Goal: Task Accomplishment & Management: Use online tool/utility

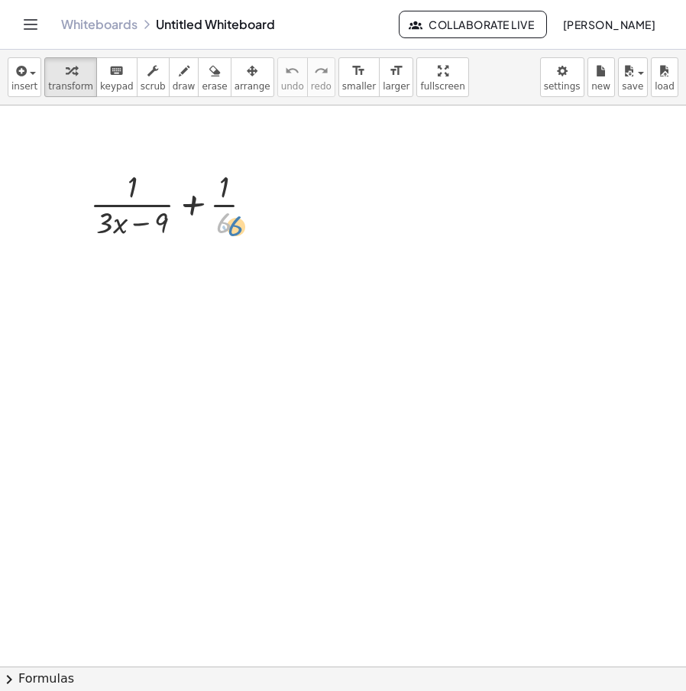
drag, startPoint x: 223, startPoint y: 229, endPoint x: 235, endPoint y: 233, distance: 12.8
click at [235, 233] on div at bounding box center [178, 203] width 190 height 76
drag, startPoint x: 150, startPoint y: 252, endPoint x: 171, endPoint y: 259, distance: 22.5
click at [171, 259] on icon at bounding box center [165, 256] width 16 height 16
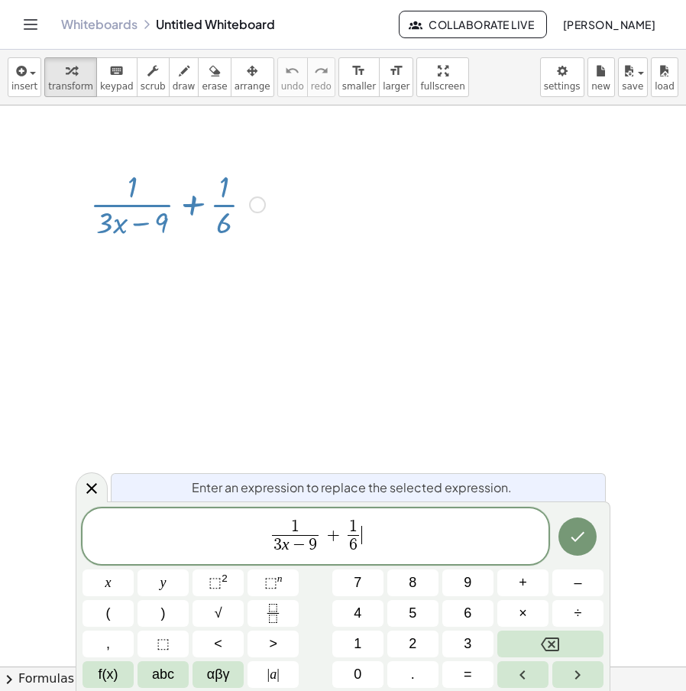
click at [358, 553] on span "6" at bounding box center [353, 545] width 11 height 21
drag, startPoint x: 414, startPoint y: 526, endPoint x: 182, endPoint y: 534, distance: 232.5
click at [182, 534] on span "1 3 x − 9 ​ + 1 6 ​ ​" at bounding box center [316, 537] width 466 height 41
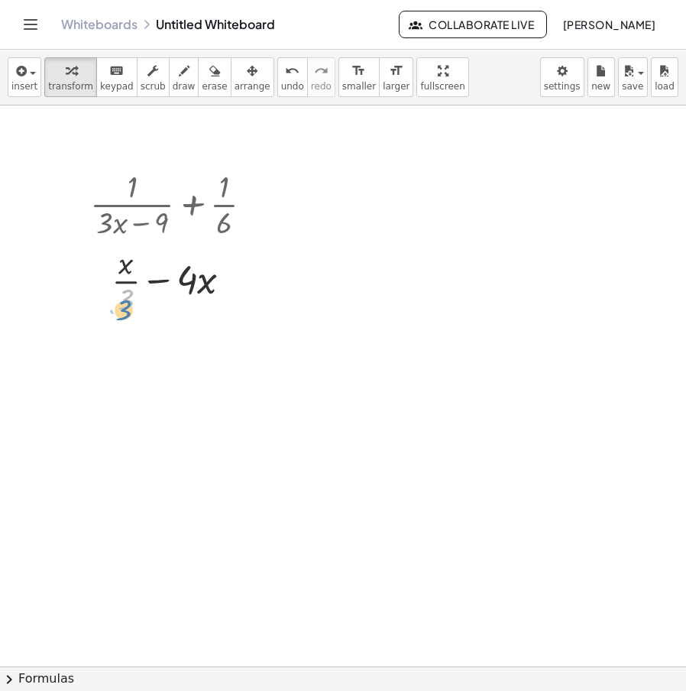
drag, startPoint x: 122, startPoint y: 297, endPoint x: 120, endPoint y: 308, distance: 11.7
click at [120, 308] on div at bounding box center [178, 280] width 190 height 76
drag, startPoint x: 128, startPoint y: 303, endPoint x: 190, endPoint y: 307, distance: 62.8
click at [190, 307] on div at bounding box center [178, 280] width 190 height 76
click at [195, 338] on div at bounding box center [178, 356] width 190 height 76
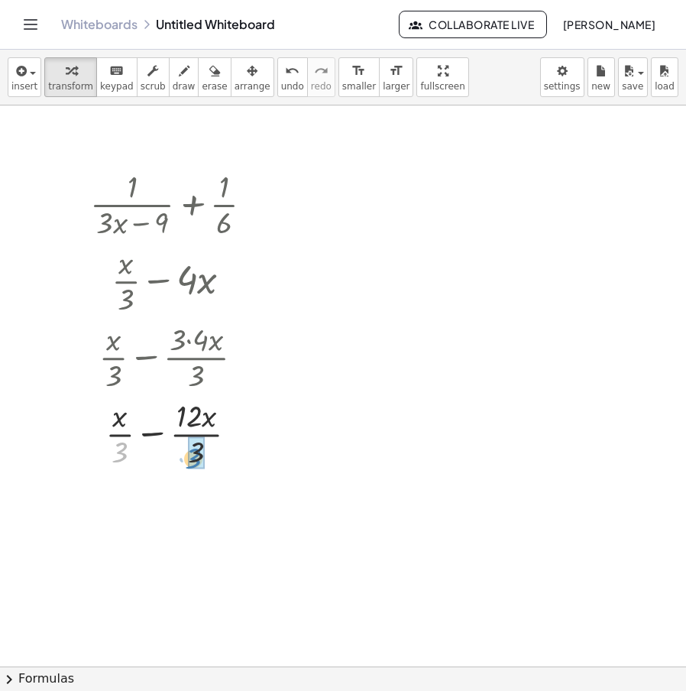
drag, startPoint x: 127, startPoint y: 452, endPoint x: 199, endPoint y: 459, distance: 72.9
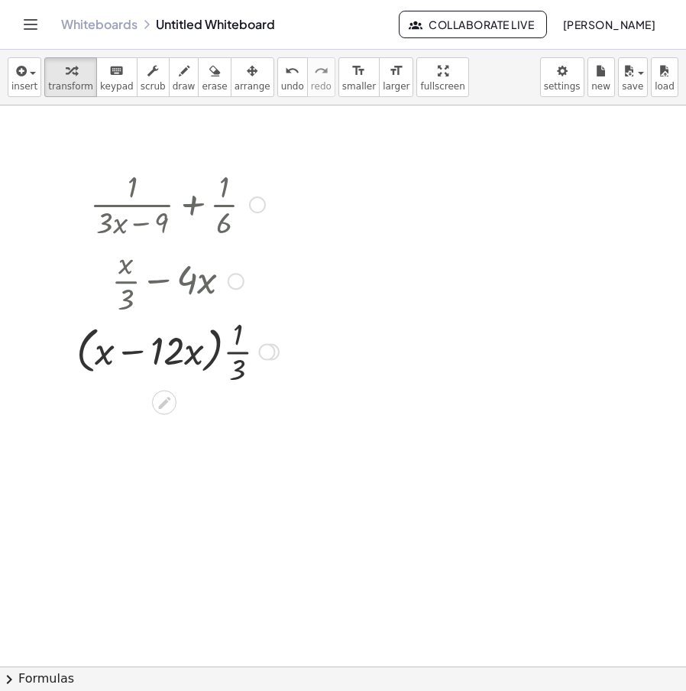
click at [277, 62] on div "insert select one: Math Expression Function Text Youtube Video Graphing Geometr…" at bounding box center [343, 370] width 686 height 641
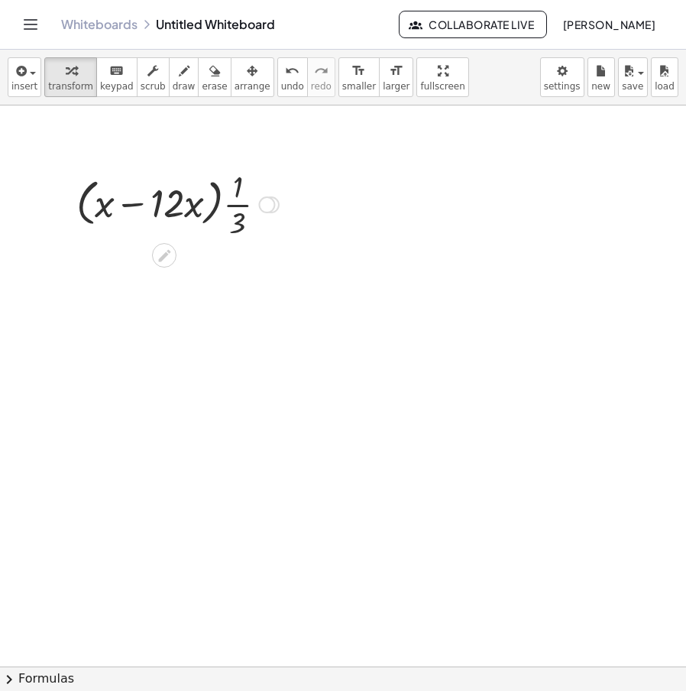
click at [513, 62] on div "insert select one: Math Expression Function Text Youtube Video Graphing Geometr…" at bounding box center [343, 78] width 686 height 56
click at [263, 210] on div at bounding box center [266, 204] width 17 height 17
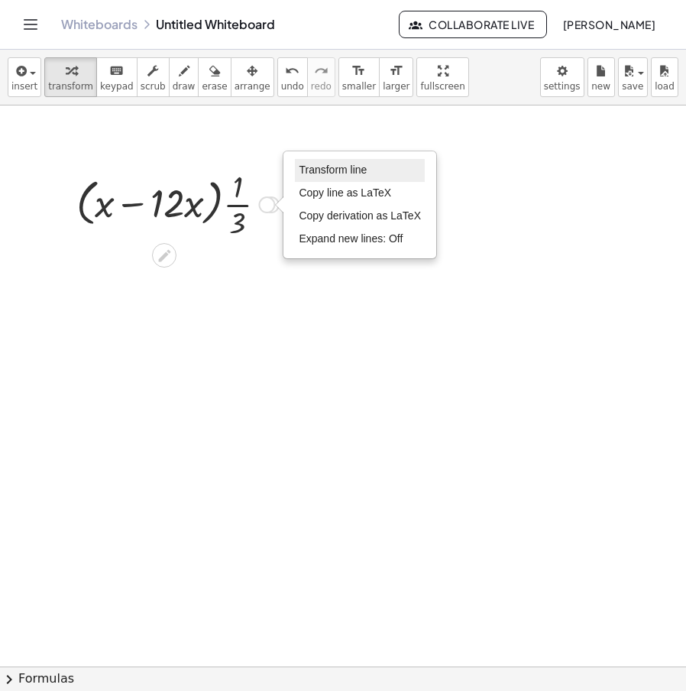
click at [357, 166] on span "Transform line" at bounding box center [333, 170] width 68 height 12
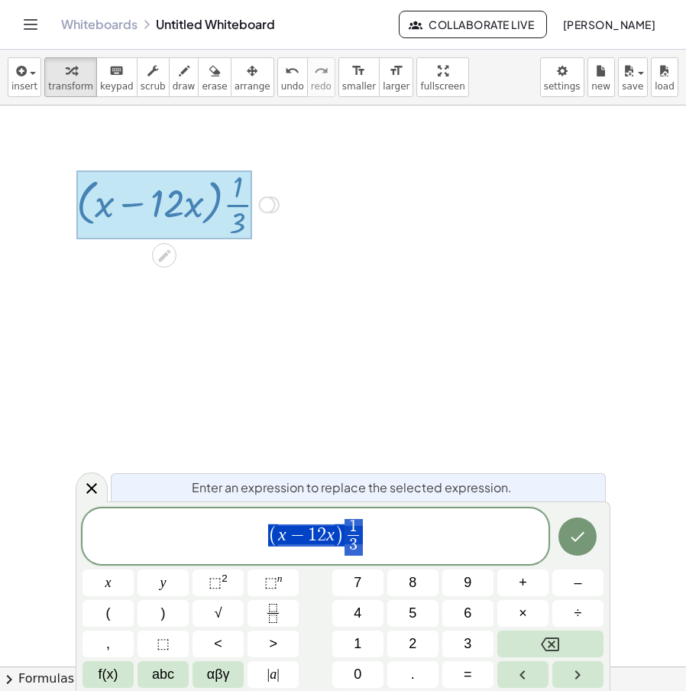
drag, startPoint x: 255, startPoint y: 541, endPoint x: 119, endPoint y: 542, distance: 135.3
click at [120, 542] on span "( x − 1 2 x ) 1 3 ​" at bounding box center [316, 537] width 466 height 41
drag, startPoint x: 414, startPoint y: 544, endPoint x: 209, endPoint y: 531, distance: 205.3
click at [210, 531] on span "( x − 1 2 x ) 1 3 ​" at bounding box center [316, 537] width 466 height 41
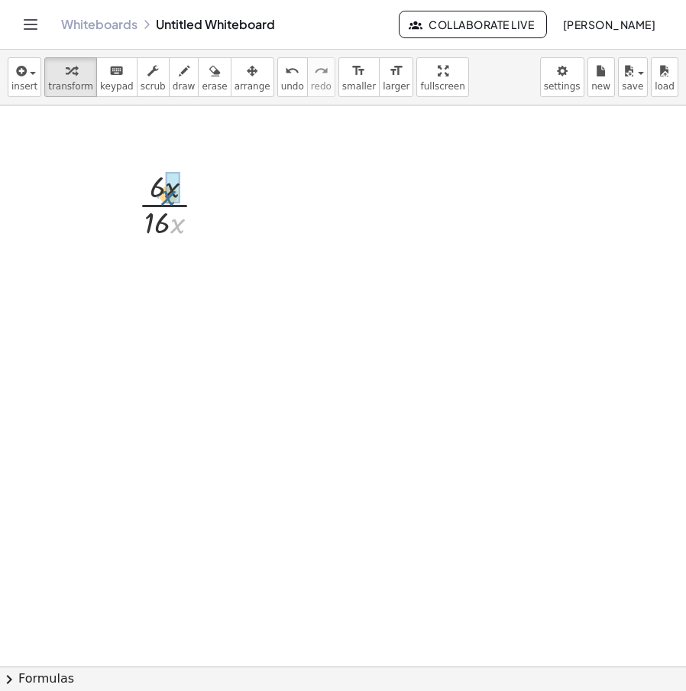
drag, startPoint x: 180, startPoint y: 226, endPoint x: 171, endPoint y: 197, distance: 30.2
drag, startPoint x: 167, startPoint y: 227, endPoint x: 164, endPoint y: 208, distance: 19.5
click at [199, 208] on div "Transform line Copy line as LaTeX Copy derivation as LaTeX Expand new lines: Off" at bounding box center [194, 204] width 17 height 17
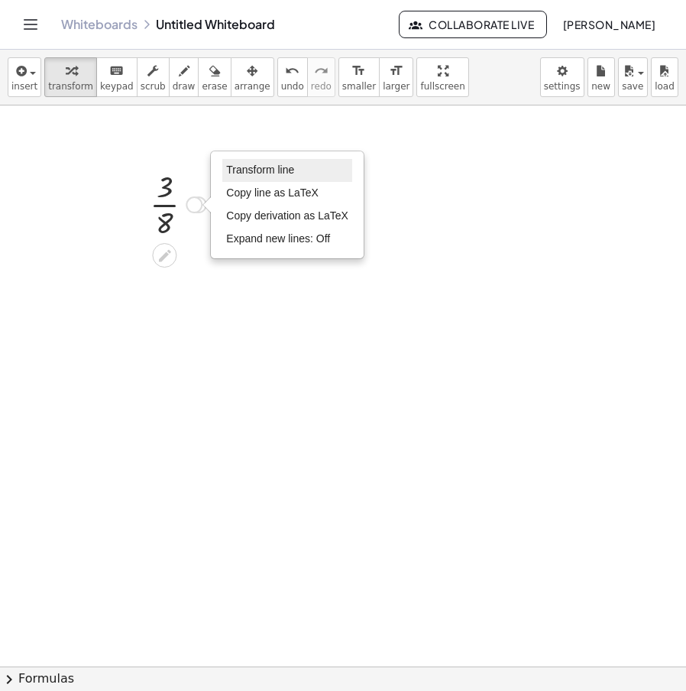
click at [311, 170] on li "Transform line" at bounding box center [287, 170] width 130 height 23
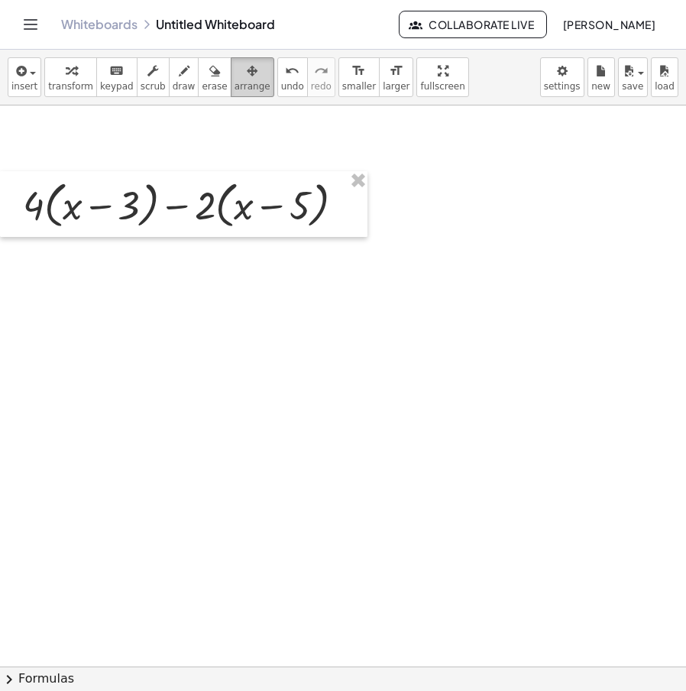
click at [235, 81] on span "arrange" at bounding box center [253, 86] width 36 height 11
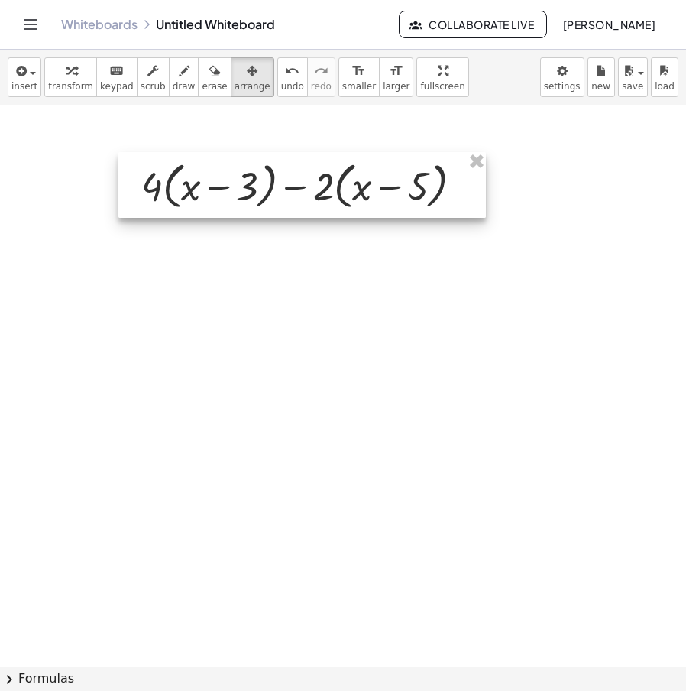
drag, startPoint x: 250, startPoint y: 177, endPoint x: 323, endPoint y: 143, distance: 81.0
click at [363, 155] on div at bounding box center [302, 185] width 368 height 66
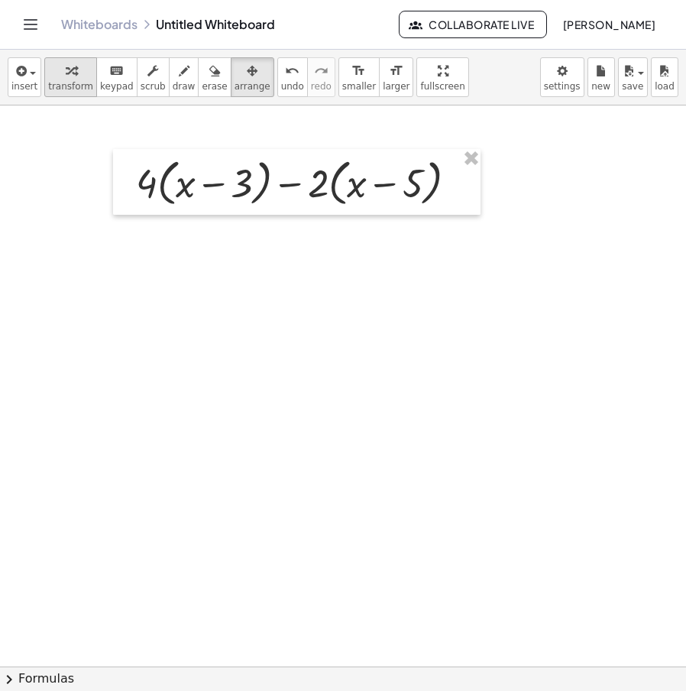
click at [57, 78] on div "button" at bounding box center [70, 70] width 45 height 18
drag, startPoint x: 141, startPoint y: 188, endPoint x: 174, endPoint y: 187, distance: 33.7
click at [174, 187] on div at bounding box center [302, 182] width 349 height 58
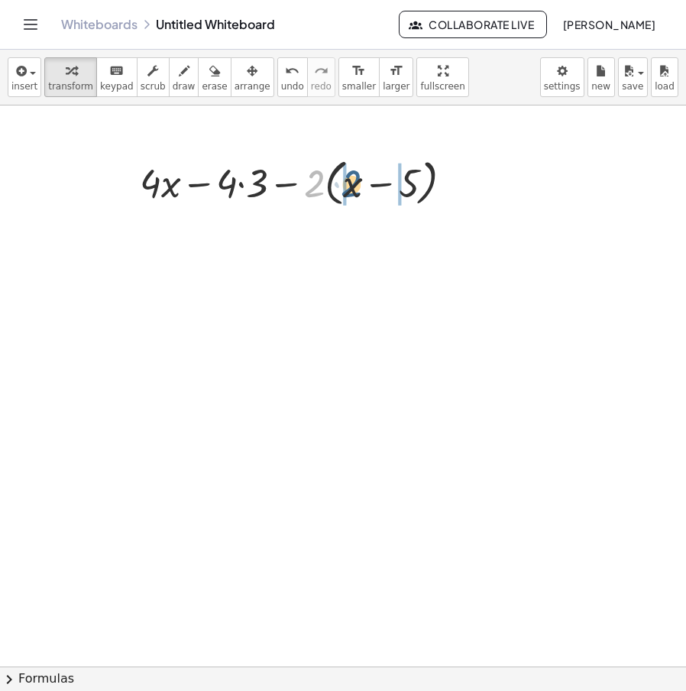
drag, startPoint x: 316, startPoint y: 192, endPoint x: 353, endPoint y: 192, distance: 37.5
click at [353, 192] on div at bounding box center [302, 182] width 341 height 58
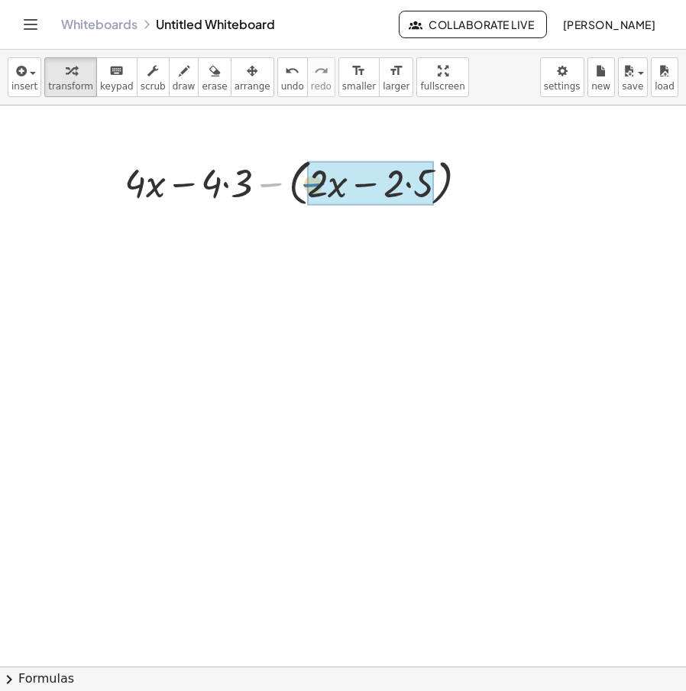
drag, startPoint x: 271, startPoint y: 186, endPoint x: 310, endPoint y: 186, distance: 39.7
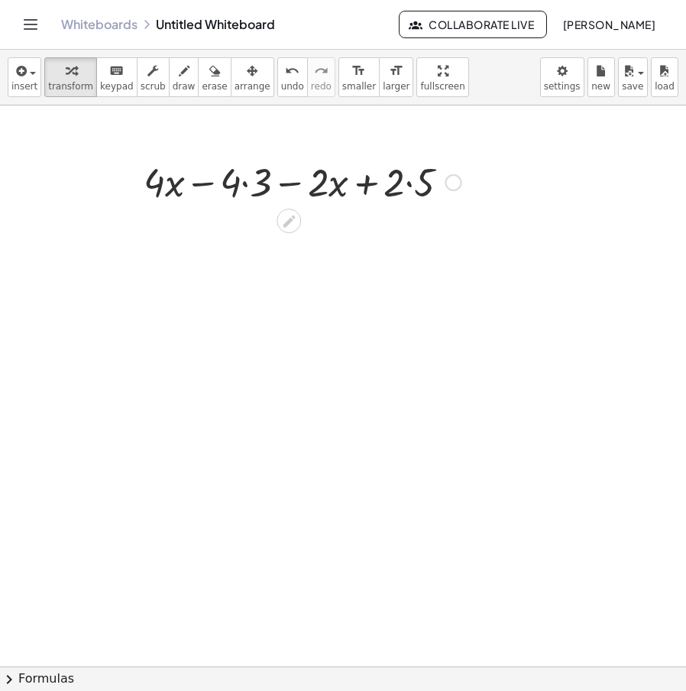
click at [410, 183] on div at bounding box center [302, 181] width 333 height 52
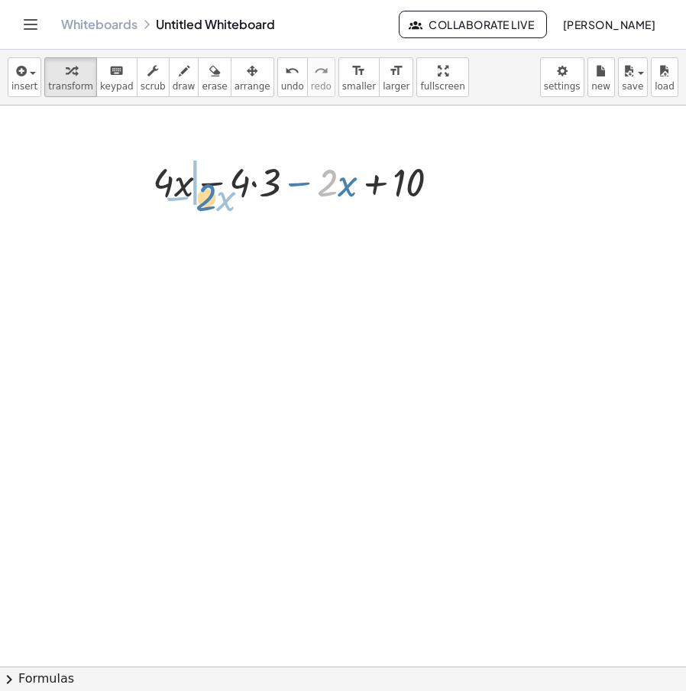
drag, startPoint x: 327, startPoint y: 187, endPoint x: 202, endPoint y: 193, distance: 125.5
click at [202, 193] on div at bounding box center [302, 181] width 315 height 52
click at [224, 189] on div at bounding box center [302, 181] width 315 height 52
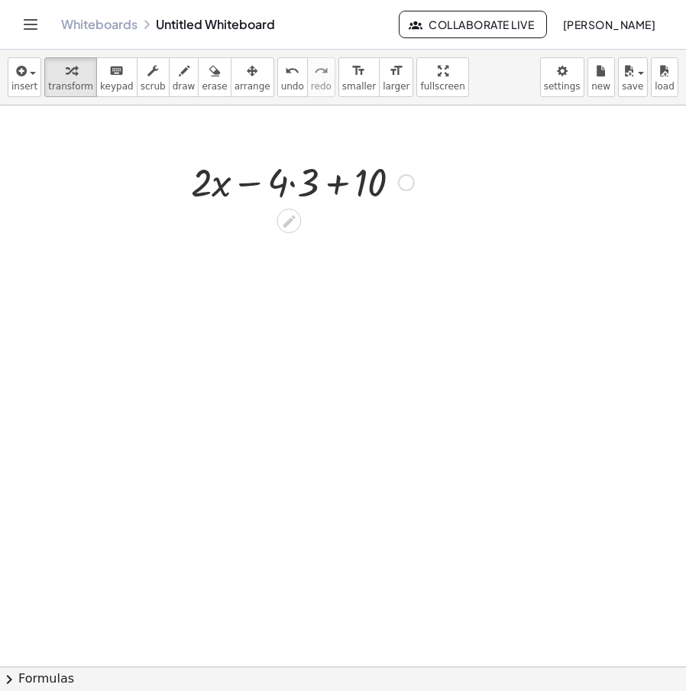
click at [282, 190] on div at bounding box center [302, 181] width 238 height 52
click at [296, 186] on div at bounding box center [302, 181] width 238 height 52
click at [318, 183] on div at bounding box center [303, 181] width 221 height 52
drag, startPoint x: 349, startPoint y: 179, endPoint x: 287, endPoint y: 198, distance: 64.8
click at [290, 183] on div "+ x − · · 2 2 Transform line Copy line as LaTeX Copy derivation as LaTeX Expand…" at bounding box center [290, 183] width 0 height 0
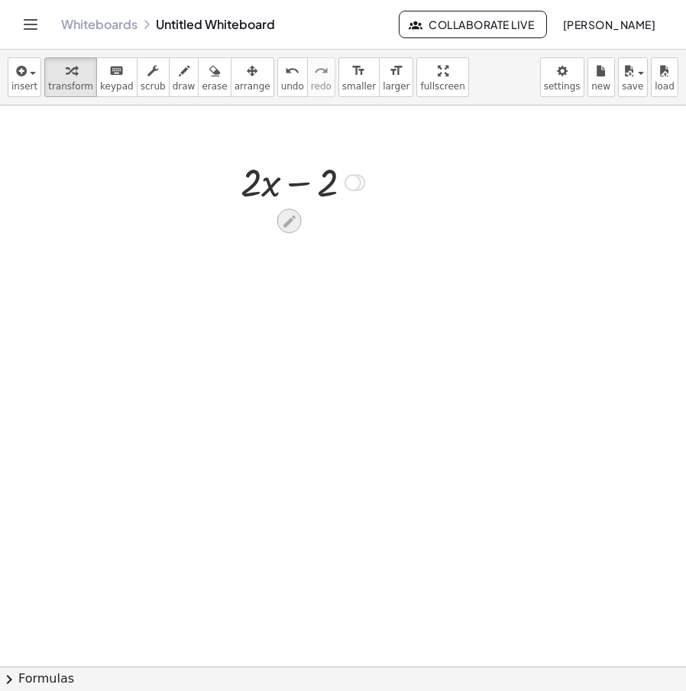
click at [298, 223] on div at bounding box center [289, 221] width 24 height 24
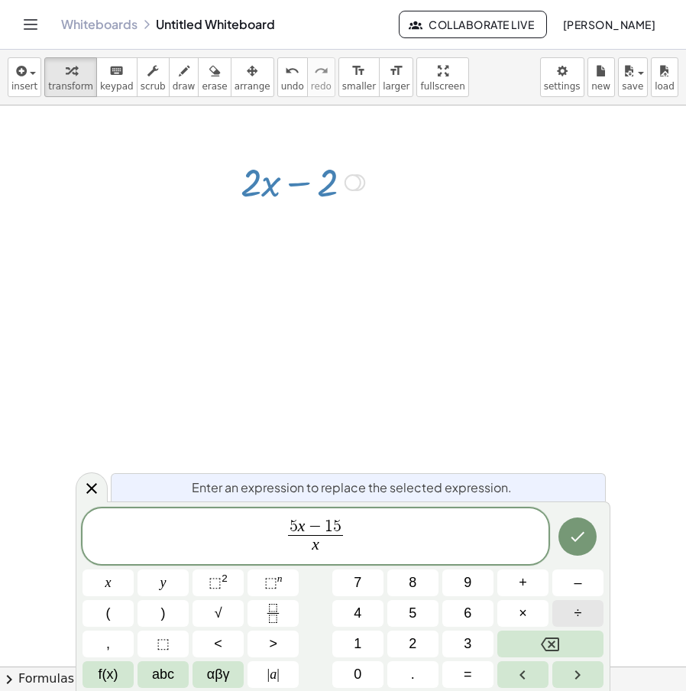
click at [572, 611] on button "÷" at bounding box center [578, 613] width 51 height 27
click at [567, 544] on button "Done" at bounding box center [578, 536] width 38 height 38
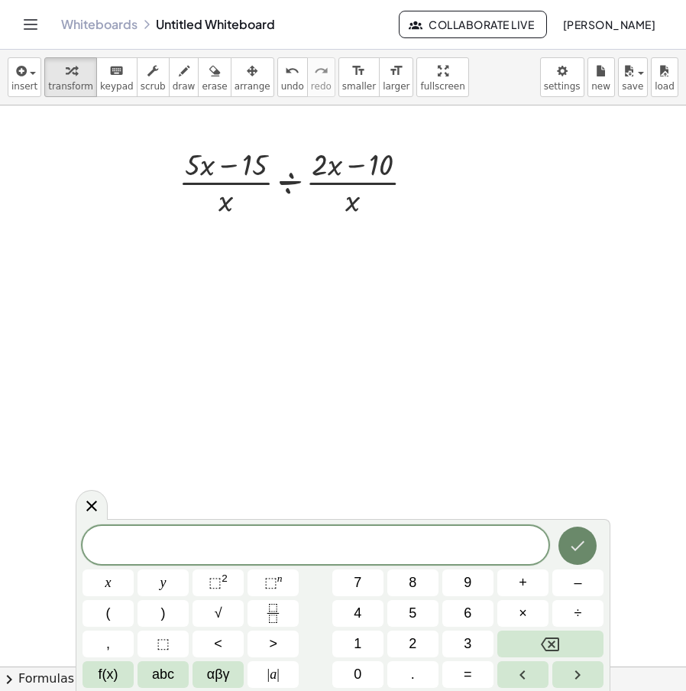
click at [576, 539] on icon "Done" at bounding box center [578, 546] width 18 height 18
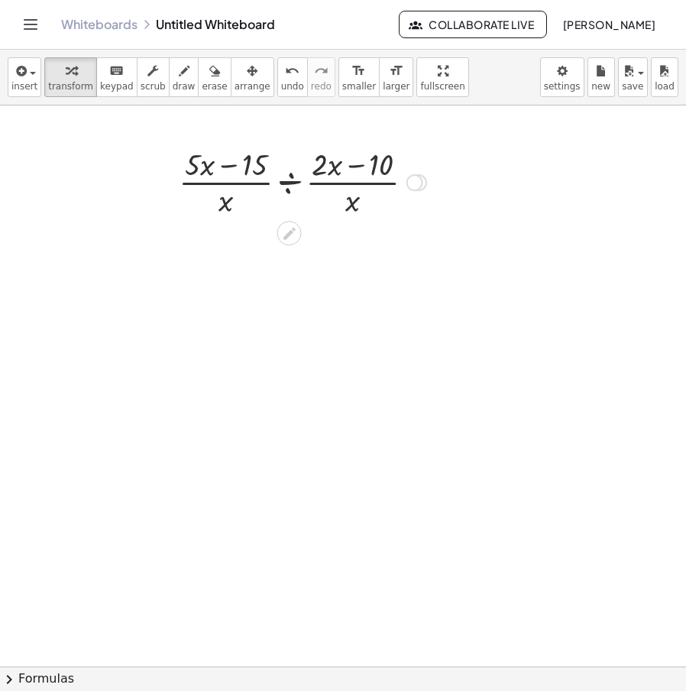
click at [290, 181] on div at bounding box center [302, 181] width 263 height 76
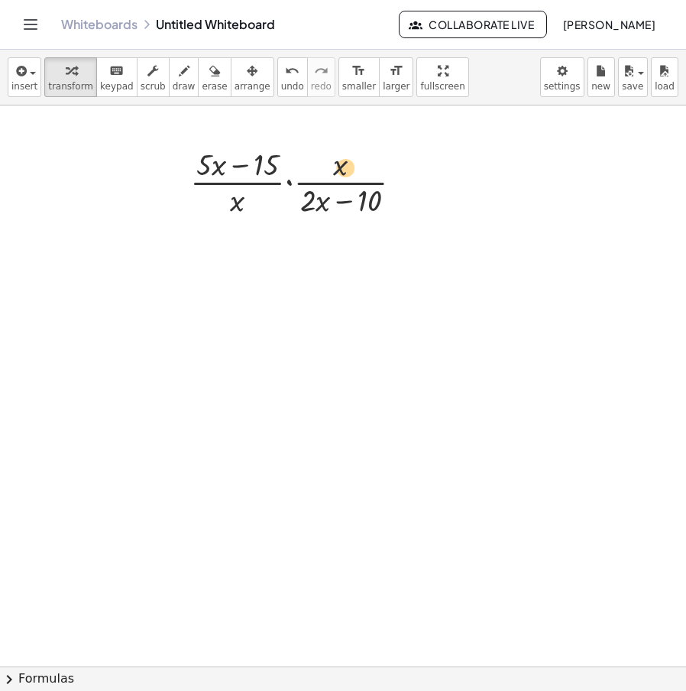
drag, startPoint x: 241, startPoint y: 203, endPoint x: 358, endPoint y: 167, distance: 123.3
click at [358, 167] on div at bounding box center [302, 181] width 239 height 76
click at [245, 197] on div at bounding box center [302, 181] width 239 height 76
drag, startPoint x: 238, startPoint y: 203, endPoint x: 318, endPoint y: 175, distance: 84.8
click at [318, 175] on div at bounding box center [302, 181] width 239 height 76
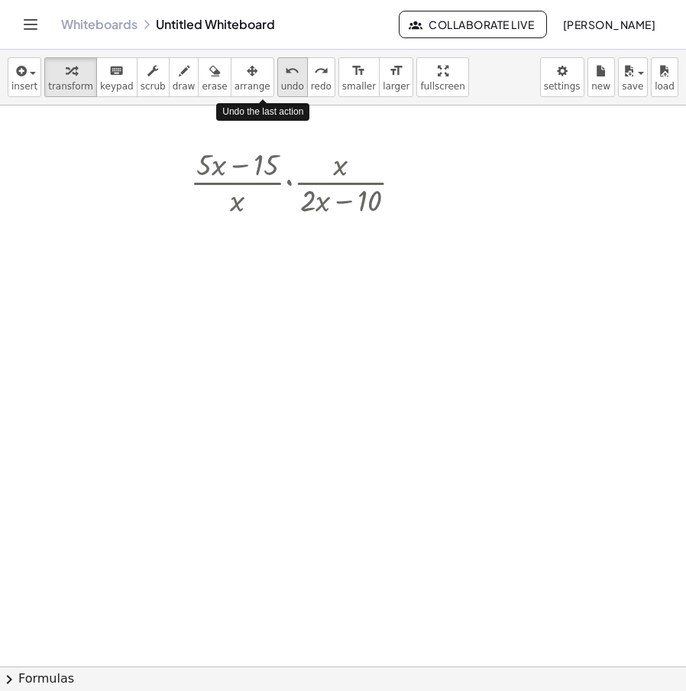
click at [281, 74] on div "undo" at bounding box center [292, 70] width 23 height 18
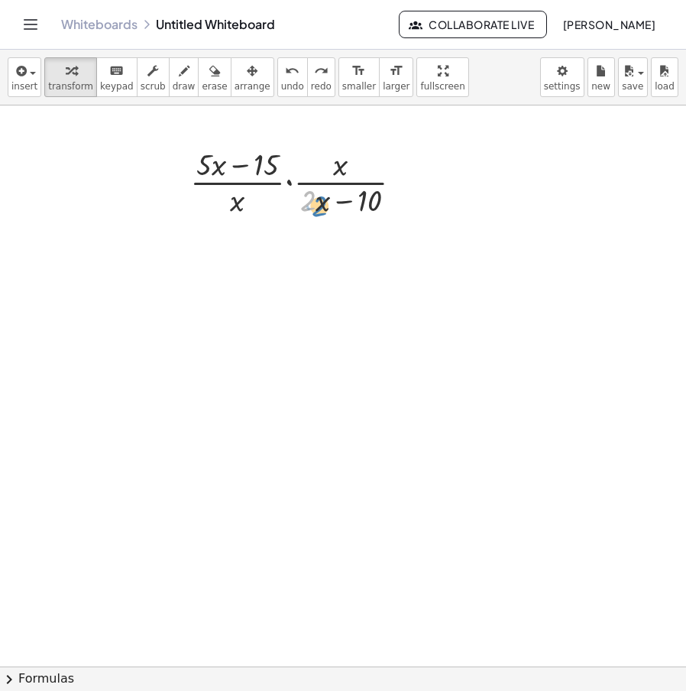
drag, startPoint x: 314, startPoint y: 201, endPoint x: 326, endPoint y: 206, distance: 12.7
click at [326, 206] on div at bounding box center [302, 181] width 239 height 76
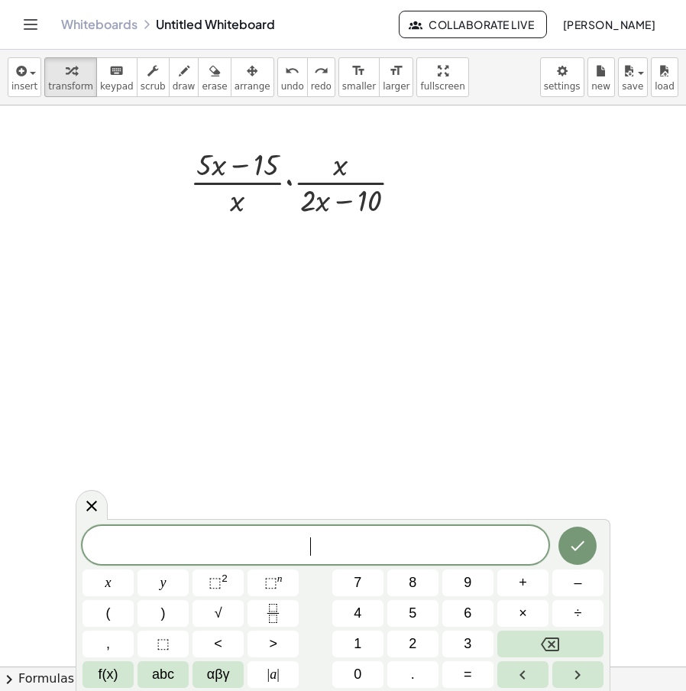
click at [291, 232] on icon at bounding box center [289, 233] width 12 height 12
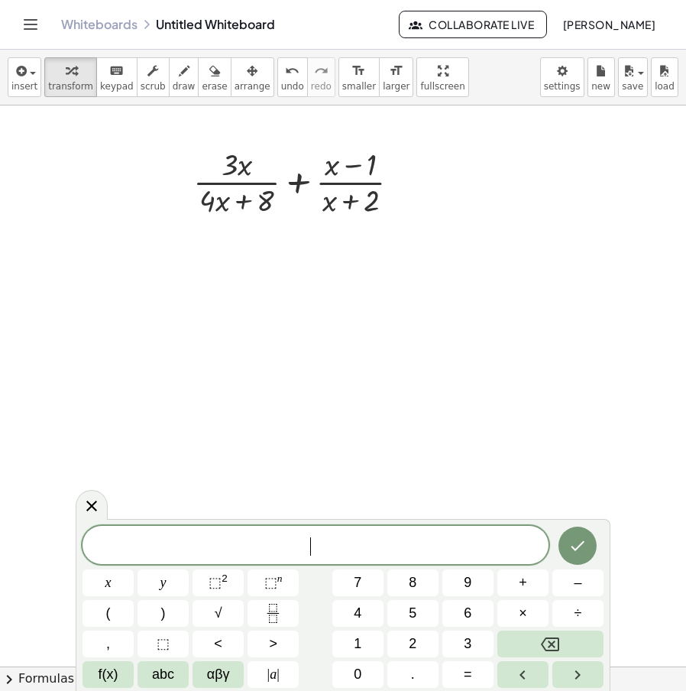
drag, startPoint x: 337, startPoint y: 557, endPoint x: 352, endPoint y: 533, distance: 28.8
click at [339, 558] on div "​" at bounding box center [316, 545] width 466 height 38
click at [364, 188] on div at bounding box center [303, 181] width 235 height 76
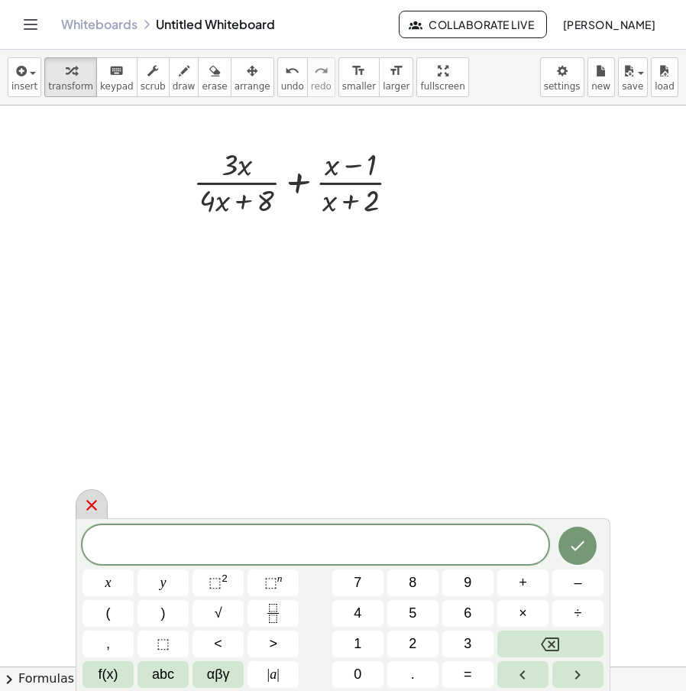
click at [86, 497] on icon at bounding box center [92, 505] width 18 height 18
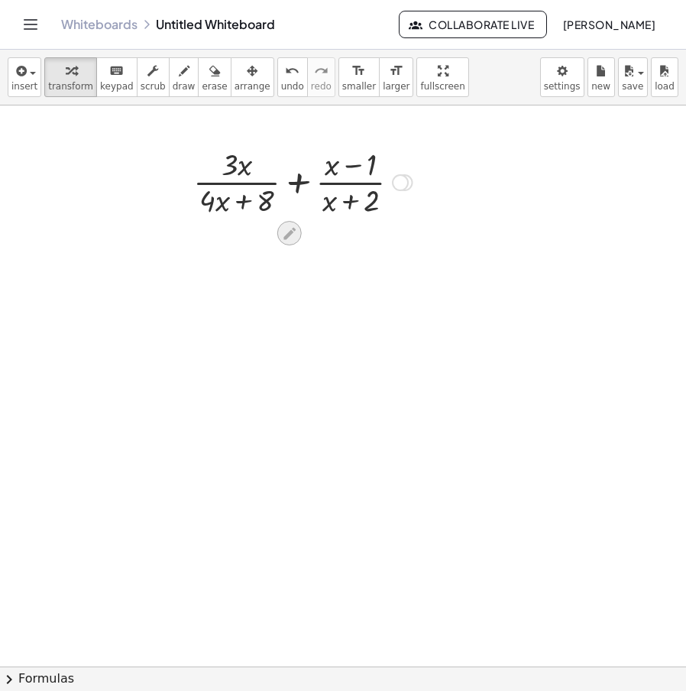
click at [287, 232] on icon at bounding box center [289, 233] width 16 height 16
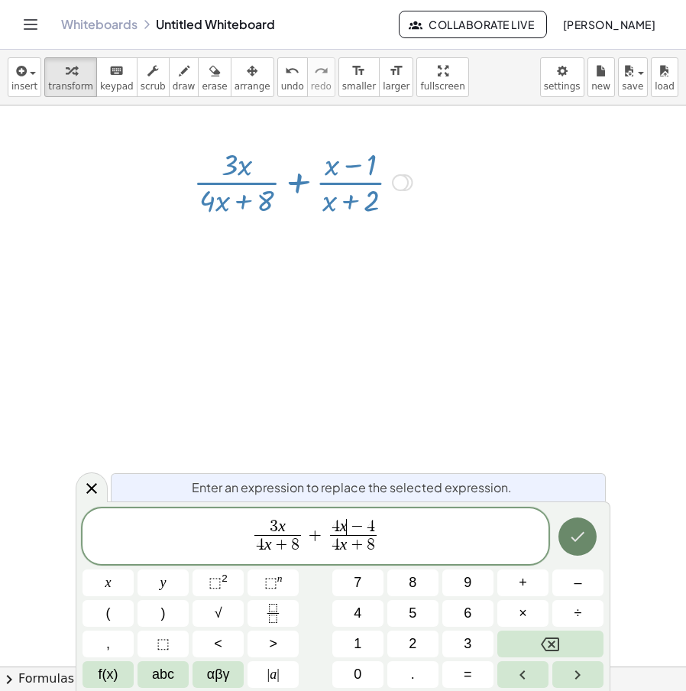
click at [579, 534] on icon "Done" at bounding box center [578, 536] width 18 height 18
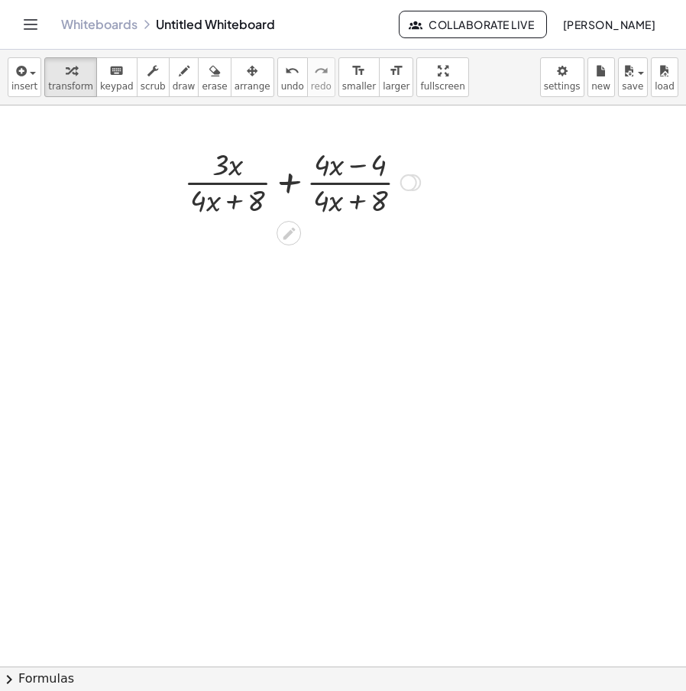
click at [295, 184] on div at bounding box center [302, 181] width 251 height 76
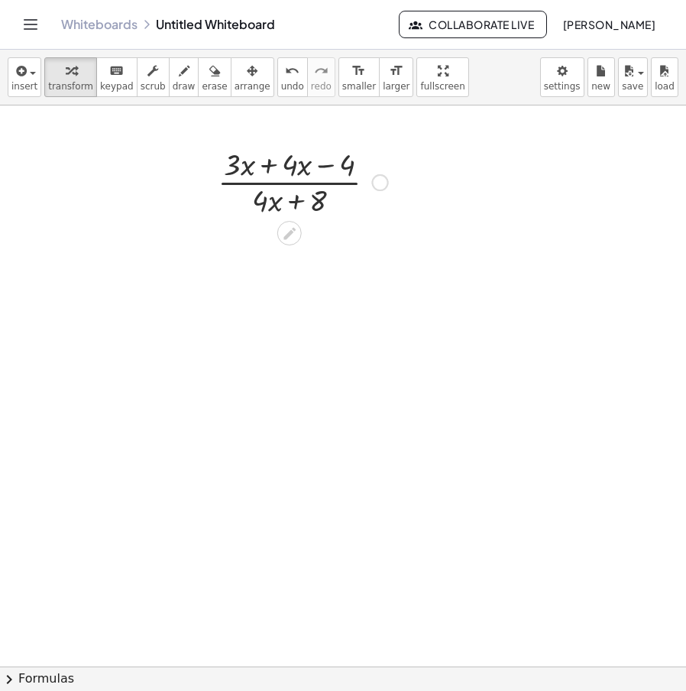
click at [268, 162] on div at bounding box center [303, 181] width 186 height 76
drag, startPoint x: 302, startPoint y: 242, endPoint x: 290, endPoint y: 235, distance: 13.4
click at [290, 235] on icon at bounding box center [289, 233] width 16 height 16
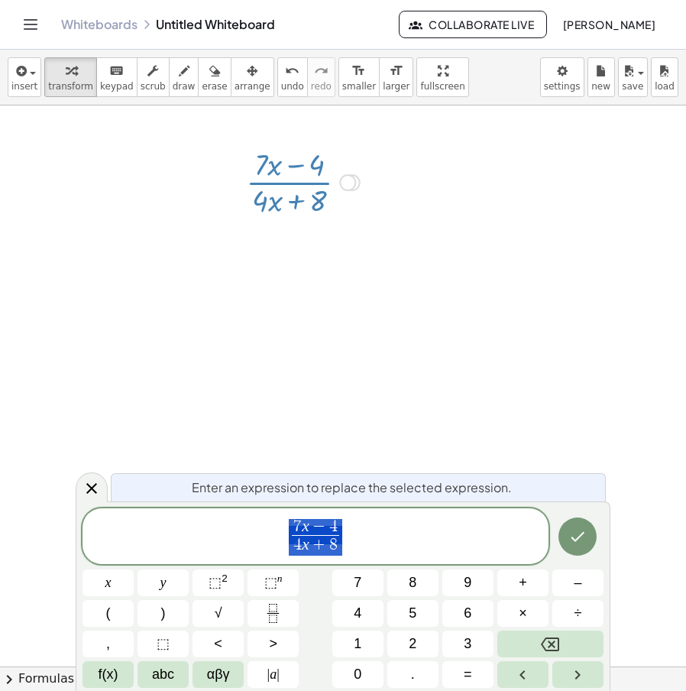
drag, startPoint x: 409, startPoint y: 537, endPoint x: 209, endPoint y: 531, distance: 199.6
click at [193, 531] on span "7 x − 4 4 x + 8 ​" at bounding box center [316, 537] width 466 height 41
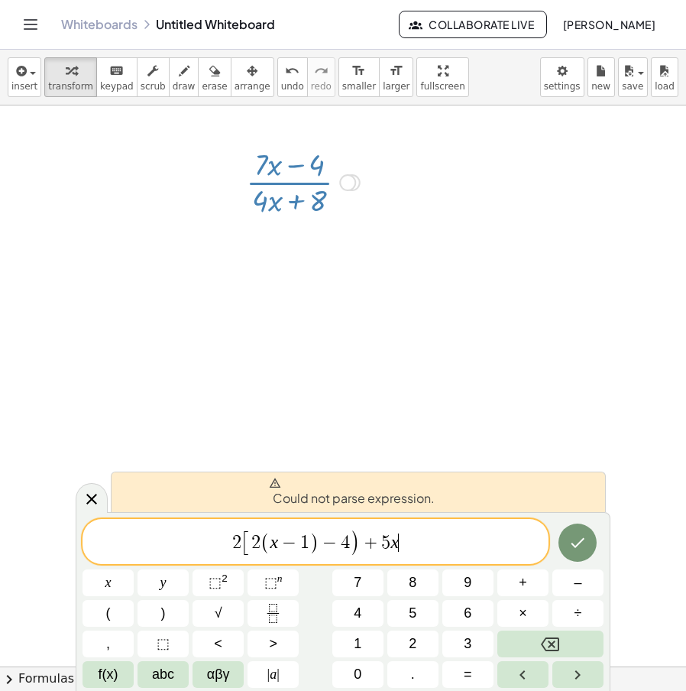
click at [364, 546] on span "+" at bounding box center [371, 543] width 22 height 18
click at [353, 547] on span ")" at bounding box center [355, 543] width 10 height 27
click at [365, 550] on span "+" at bounding box center [371, 543] width 22 height 18
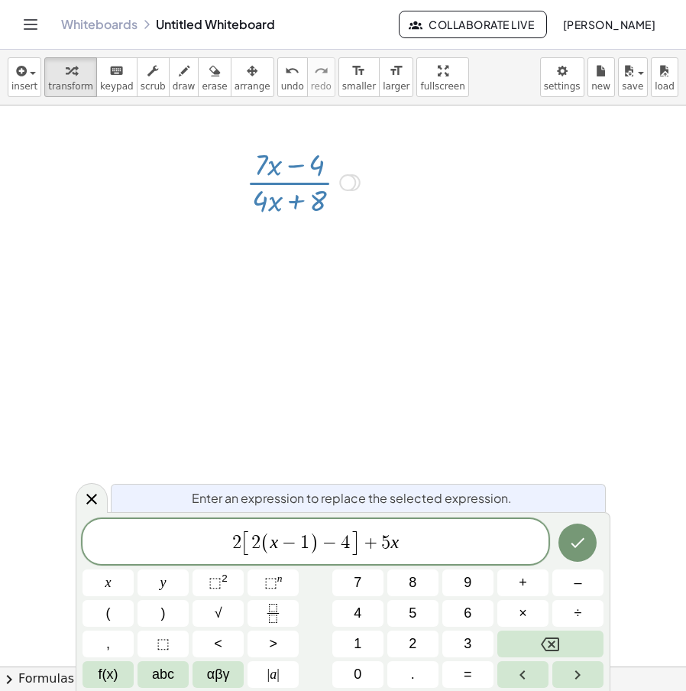
click at [582, 541] on icon "Done" at bounding box center [579, 542] width 14 height 10
click at [582, 542] on icon "Done" at bounding box center [579, 542] width 14 height 10
click at [572, 535] on button "Done" at bounding box center [578, 543] width 38 height 38
click at [579, 673] on button "chevron_right Formulas" at bounding box center [343, 679] width 686 height 24
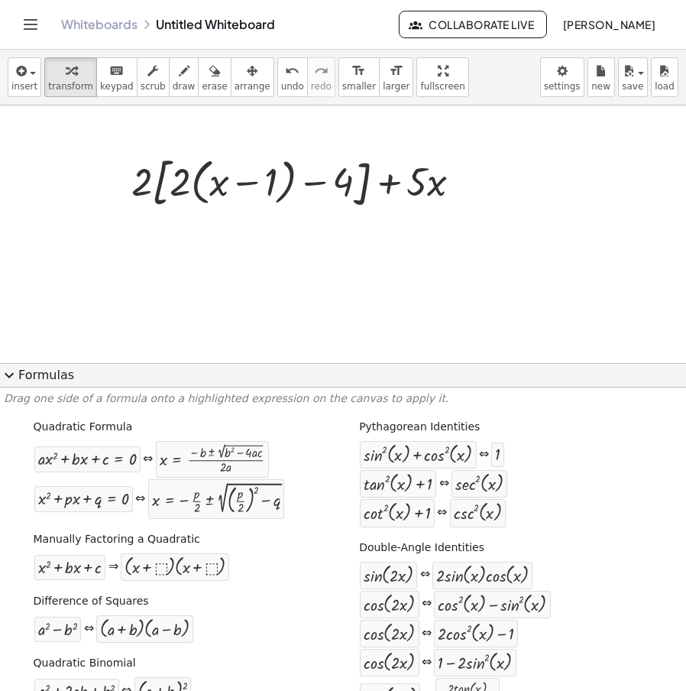
click at [5, 371] on span "expand_more" at bounding box center [9, 375] width 18 height 18
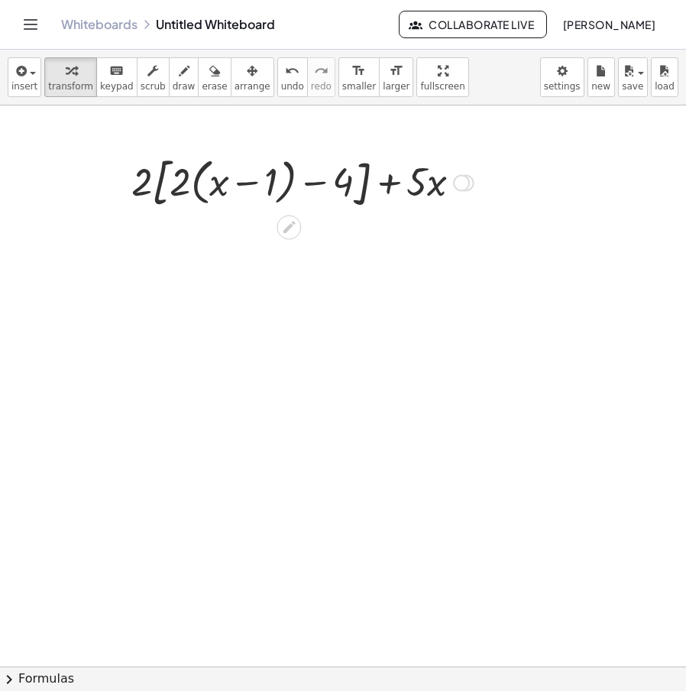
click at [297, 185] on div at bounding box center [303, 181] width 358 height 63
drag, startPoint x: 177, startPoint y: 193, endPoint x: 214, endPoint y: 191, distance: 36.7
click at [214, 191] on div at bounding box center [303, 181] width 358 height 63
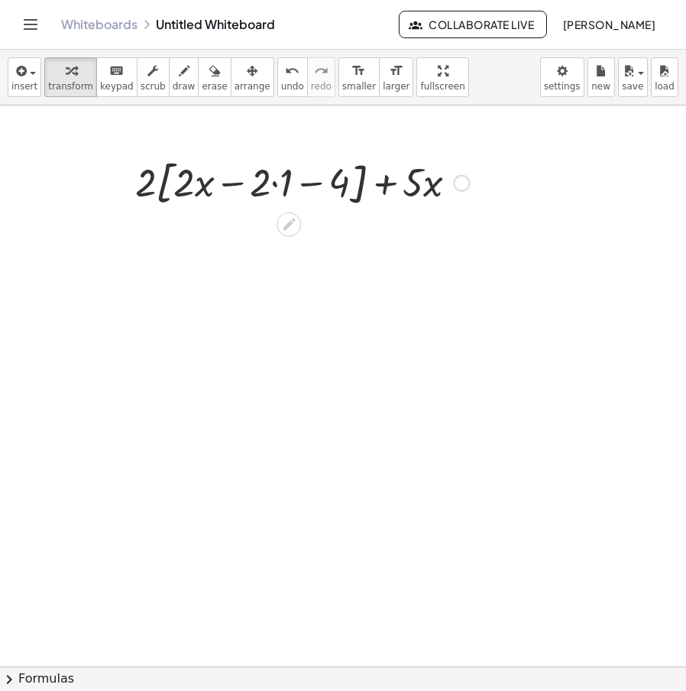
click at [271, 180] on div at bounding box center [302, 182] width 349 height 58
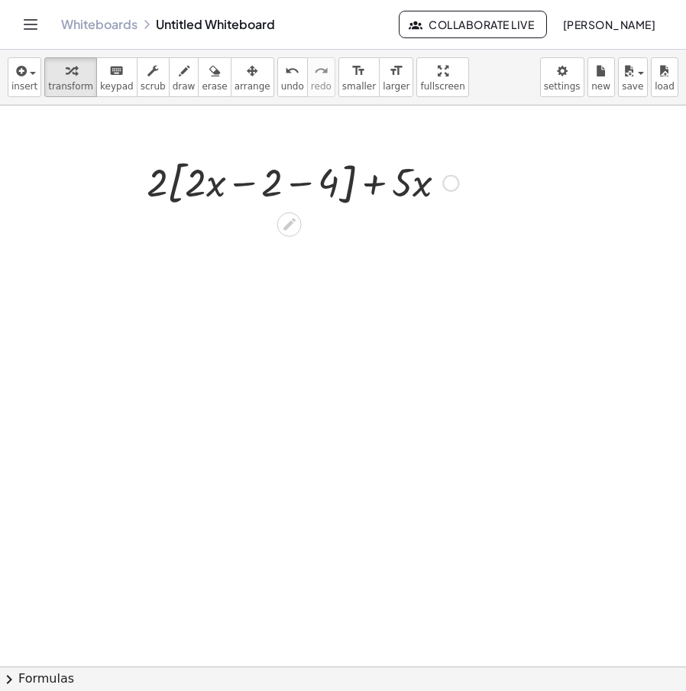
click at [314, 187] on div at bounding box center [302, 182] width 327 height 58
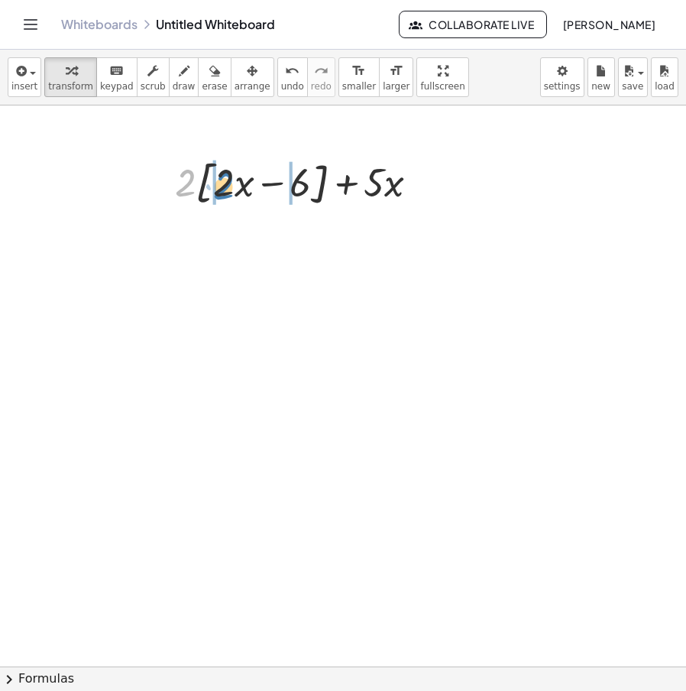
drag, startPoint x: 182, startPoint y: 188, endPoint x: 220, endPoint y: 190, distance: 38.3
click at [220, 190] on div at bounding box center [302, 182] width 271 height 58
click at [204, 190] on div at bounding box center [302, 181] width 275 height 52
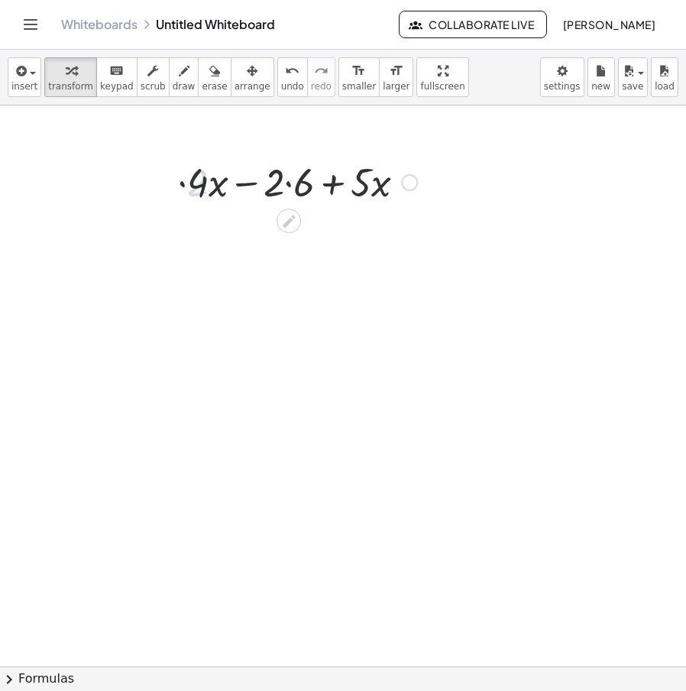
click at [290, 185] on div at bounding box center [302, 181] width 245 height 52
drag, startPoint x: 366, startPoint y: 188, endPoint x: 164, endPoint y: 186, distance: 201.8
click at [269, 190] on div at bounding box center [302, 181] width 229 height 52
click at [299, 224] on div at bounding box center [289, 221] width 24 height 24
click at [245, 207] on div at bounding box center [293, 181] width 187 height 76
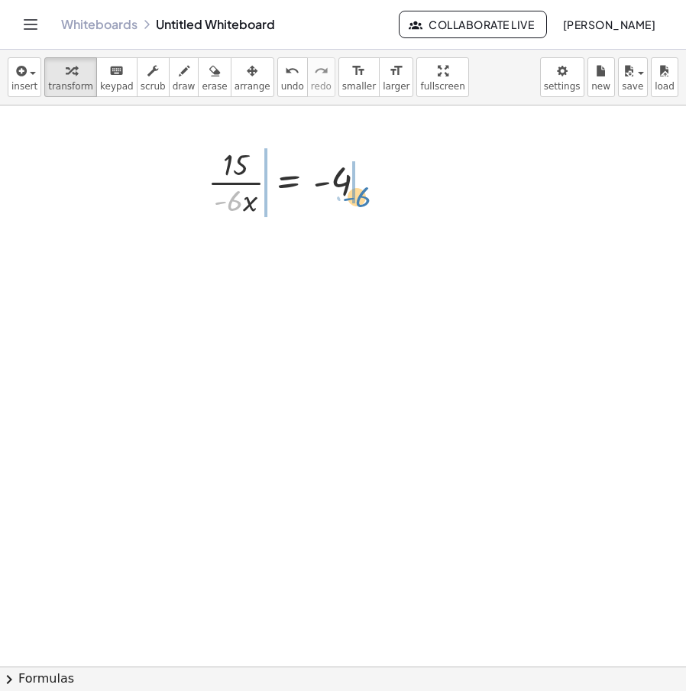
drag, startPoint x: 232, startPoint y: 204, endPoint x: 360, endPoint y: 200, distance: 128.5
click at [360, 200] on div at bounding box center [293, 181] width 187 height 76
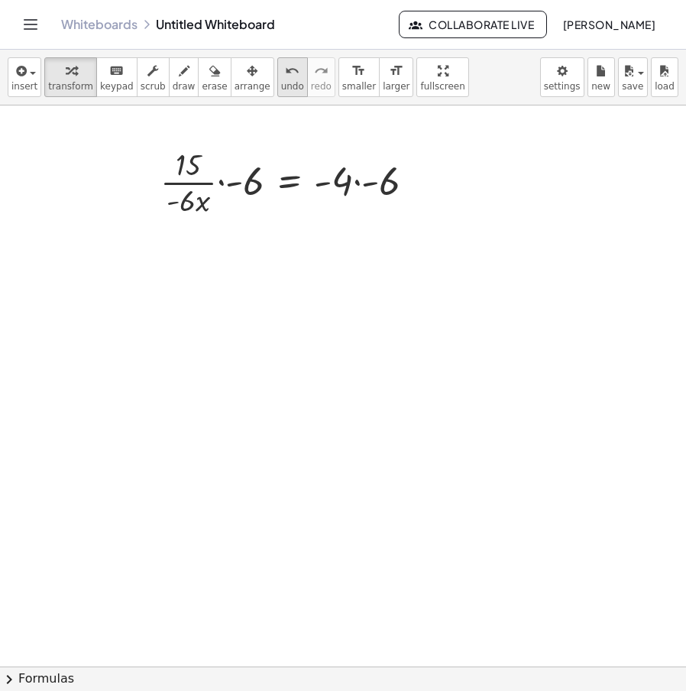
click at [285, 73] on icon "undo" at bounding box center [292, 71] width 15 height 18
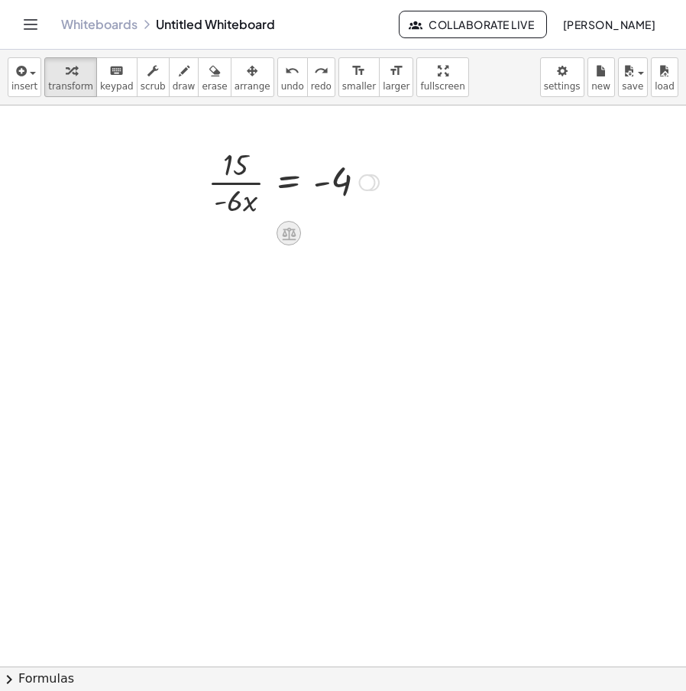
click at [288, 232] on icon at bounding box center [289, 233] width 14 height 13
click at [289, 242] on span "×" at bounding box center [288, 233] width 9 height 22
click at [241, 184] on div at bounding box center [293, 181] width 252 height 76
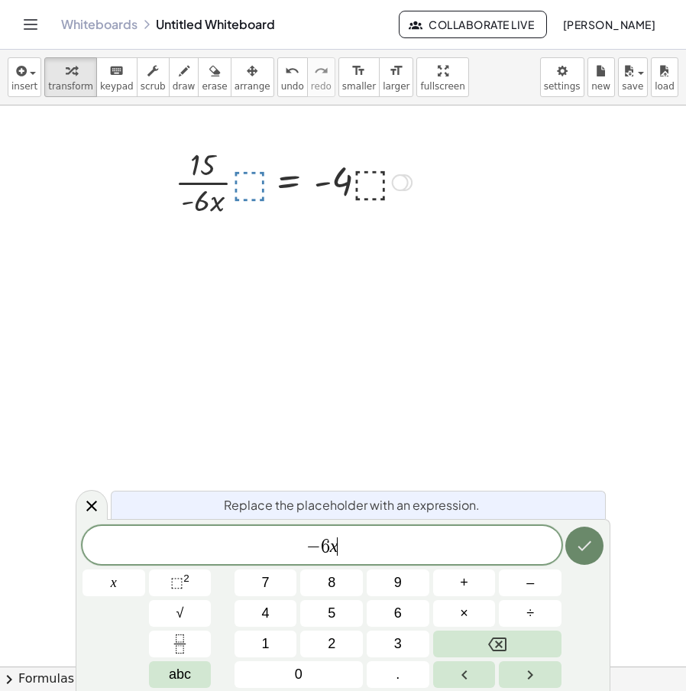
click at [578, 549] on icon "Done" at bounding box center [585, 546] width 18 height 18
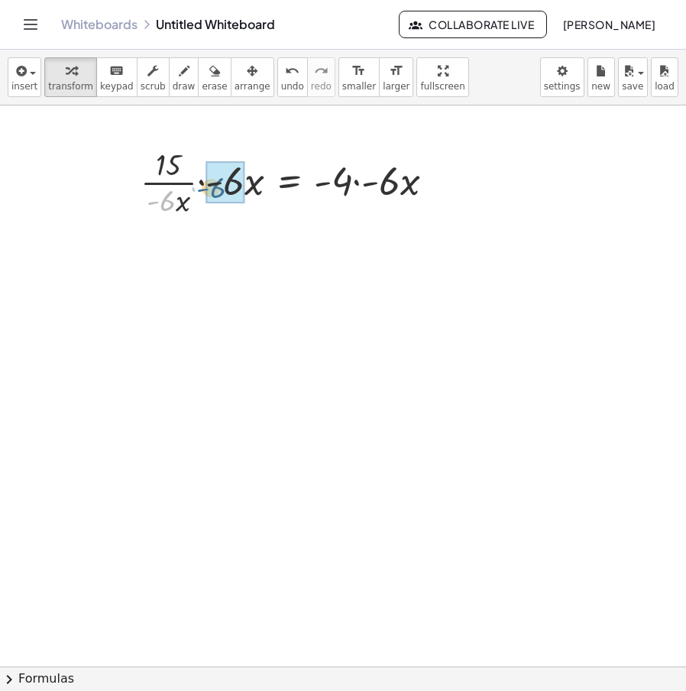
drag, startPoint x: 164, startPoint y: 212, endPoint x: 218, endPoint y: 198, distance: 55.4
drag, startPoint x: 222, startPoint y: 209, endPoint x: 251, endPoint y: 193, distance: 33.5
click at [365, 183] on div at bounding box center [339, 181] width 232 height 52
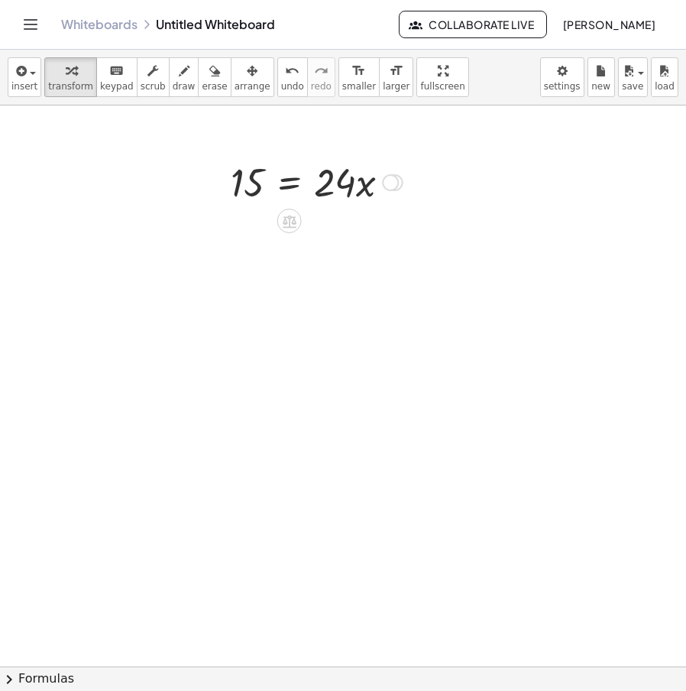
click at [297, 222] on icon at bounding box center [289, 221] width 16 height 16
click at [329, 221] on div "÷" at bounding box center [320, 221] width 24 height 24
click at [251, 203] on div at bounding box center [313, 181] width 188 height 76
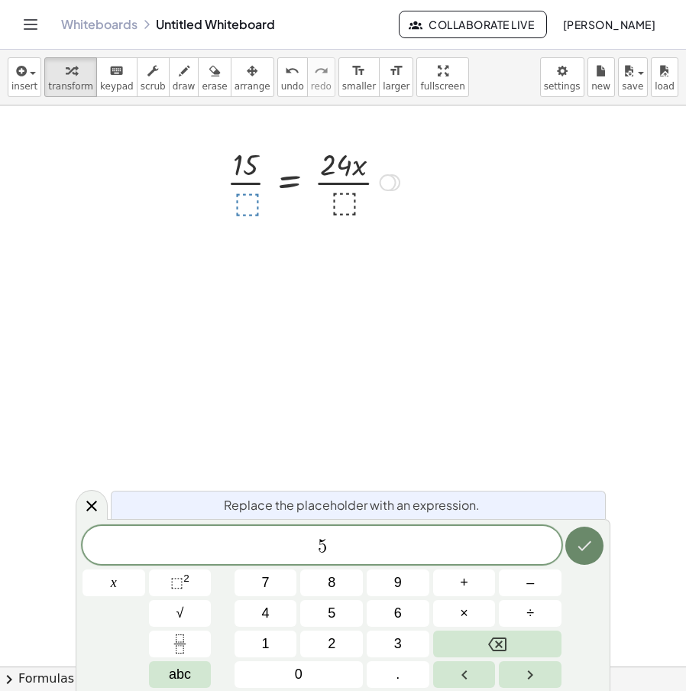
click at [586, 550] on icon "Done" at bounding box center [585, 546] width 18 height 18
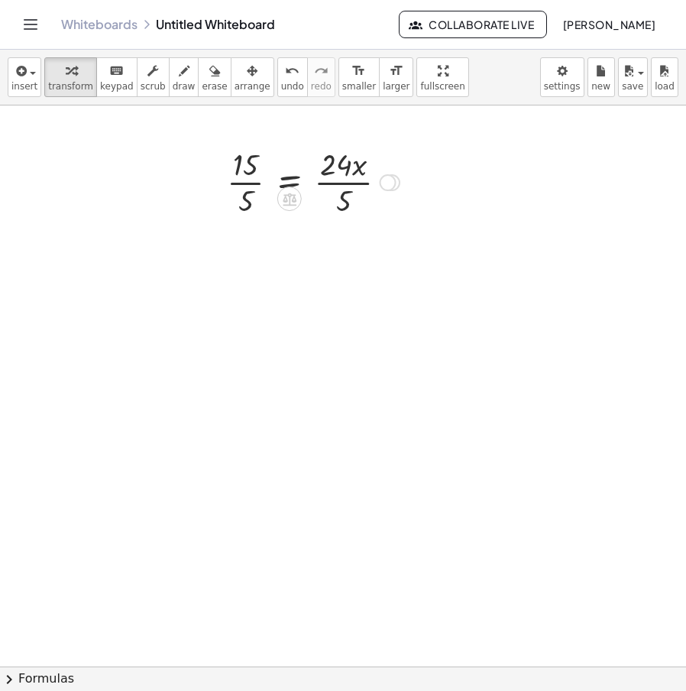
click at [349, 186] on div at bounding box center [313, 181] width 188 height 76
click at [246, 188] on div at bounding box center [313, 181] width 188 height 76
click at [281, 72] on div "undo" at bounding box center [292, 70] width 23 height 18
click at [285, 73] on icon "undo" at bounding box center [292, 71] width 15 height 18
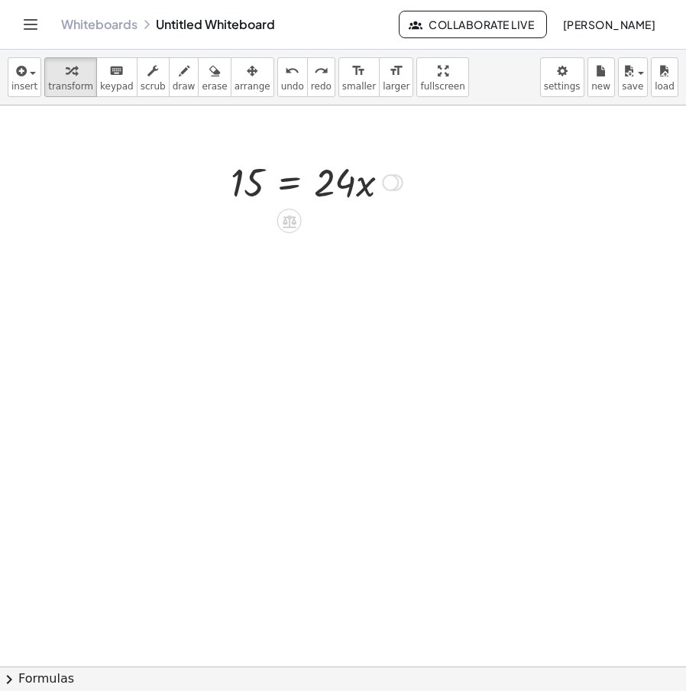
click at [386, 183] on div at bounding box center [390, 182] width 17 height 17
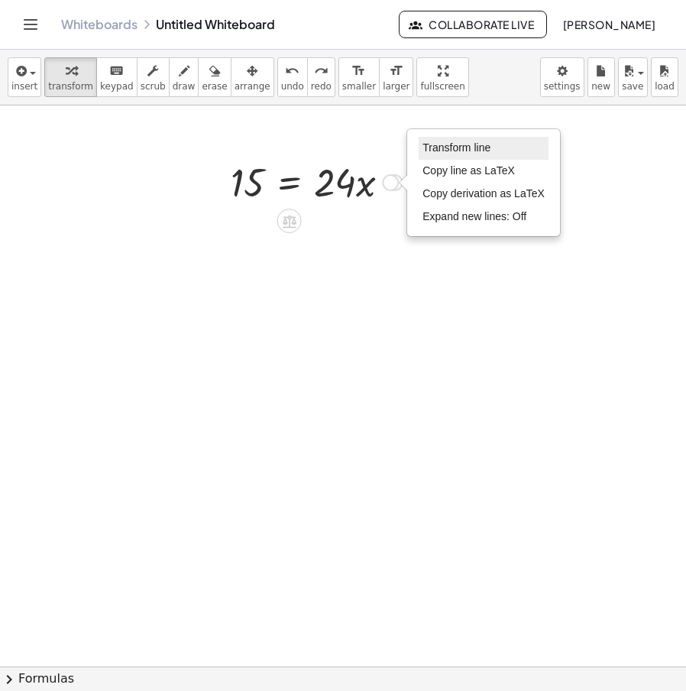
click at [471, 151] on span "Transform line" at bounding box center [457, 147] width 68 height 12
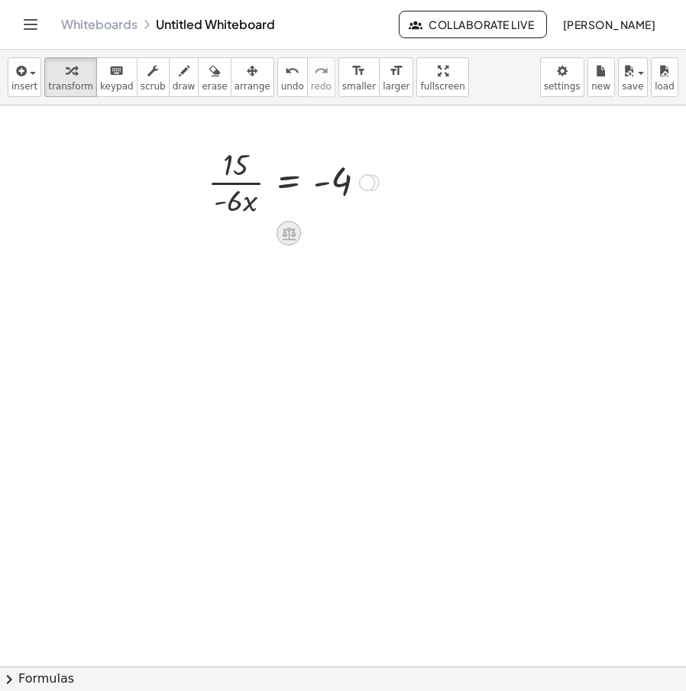
click at [280, 232] on div at bounding box center [289, 233] width 24 height 24
click at [290, 236] on span "×" at bounding box center [288, 233] width 9 height 22
click at [250, 194] on div at bounding box center [293, 181] width 252 height 76
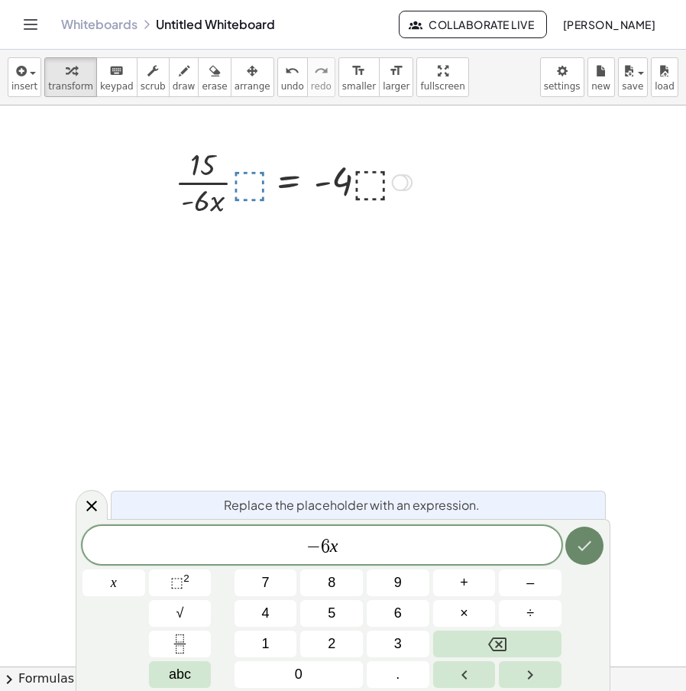
click at [580, 548] on icon "Done" at bounding box center [586, 546] width 14 height 10
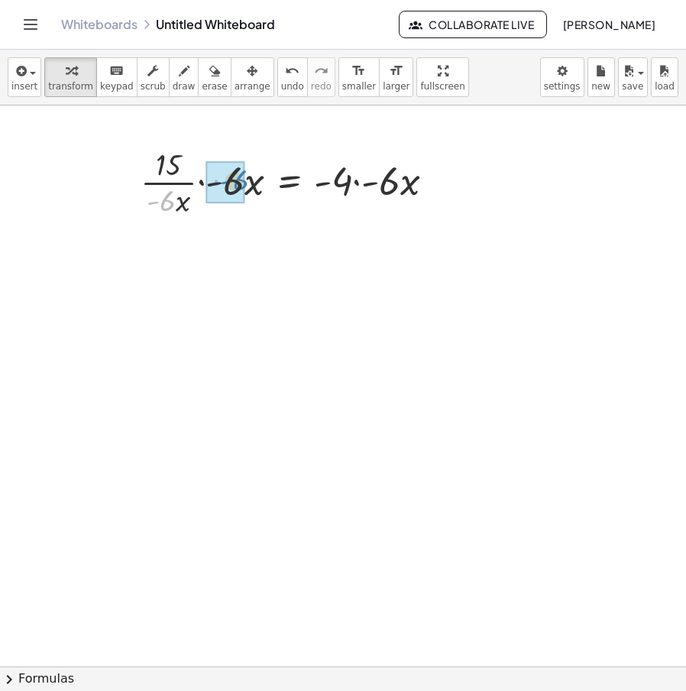
drag, startPoint x: 163, startPoint y: 202, endPoint x: 237, endPoint y: 180, distance: 77.2
drag, startPoint x: 229, startPoint y: 205, endPoint x: 243, endPoint y: 193, distance: 18.4
click at [375, 180] on div at bounding box center [339, 181] width 232 height 52
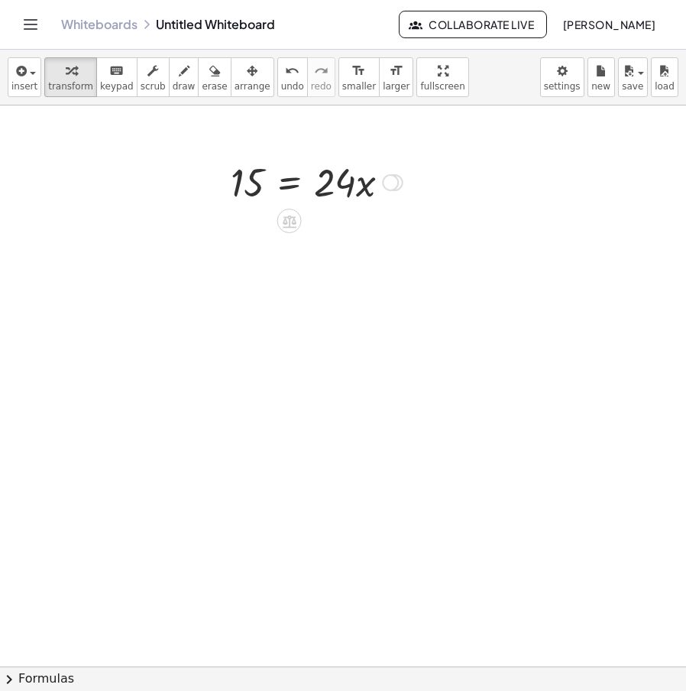
click at [394, 175] on div "Transform line Copy line as LaTeX Copy derivation as LaTeX Expand new lines: Off" at bounding box center [390, 182] width 17 height 17
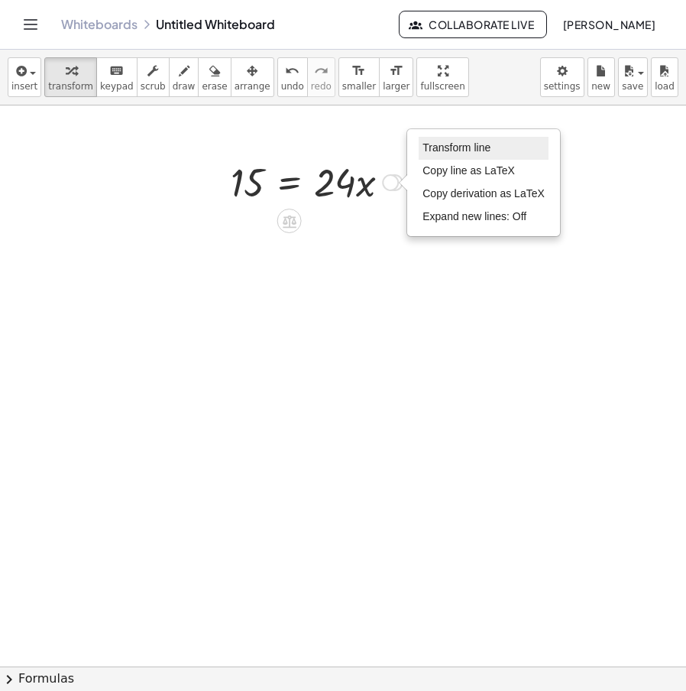
click at [472, 141] on li "Transform line" at bounding box center [484, 148] width 130 height 23
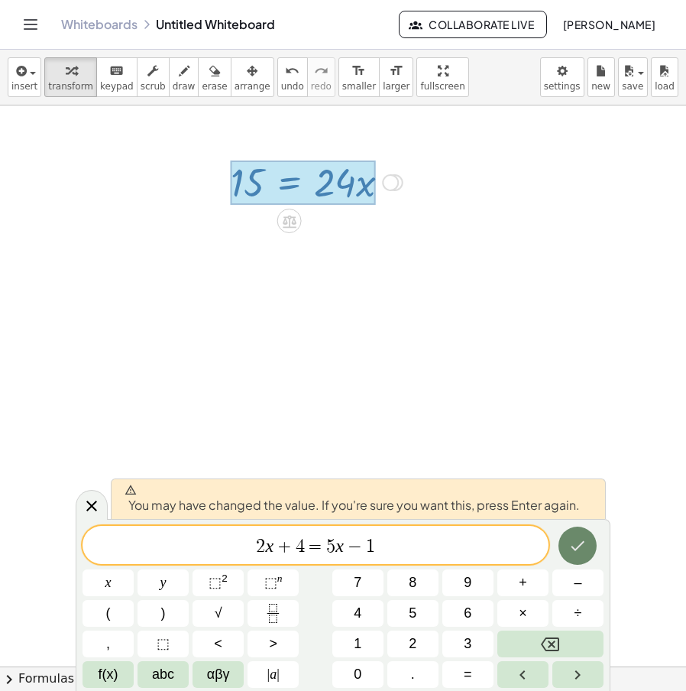
click at [582, 556] on button "Done" at bounding box center [578, 546] width 38 height 38
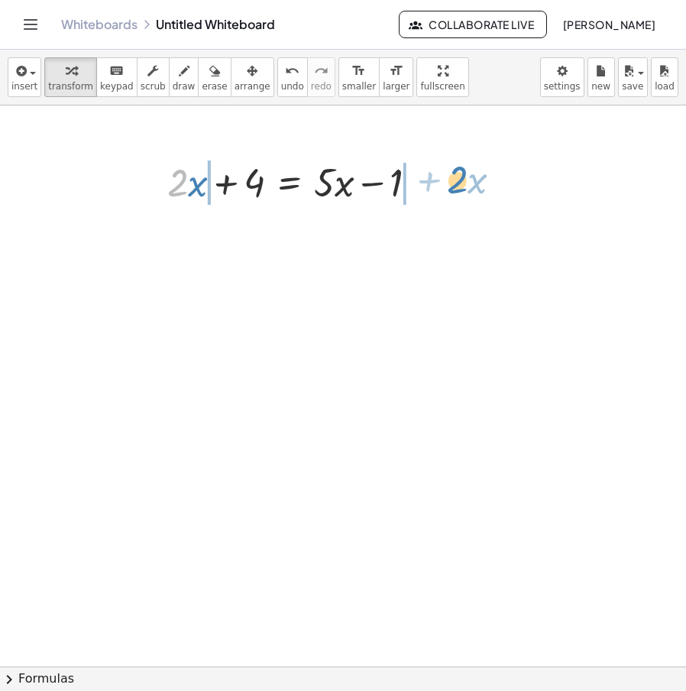
drag, startPoint x: 182, startPoint y: 190, endPoint x: 462, endPoint y: 186, distance: 279.8
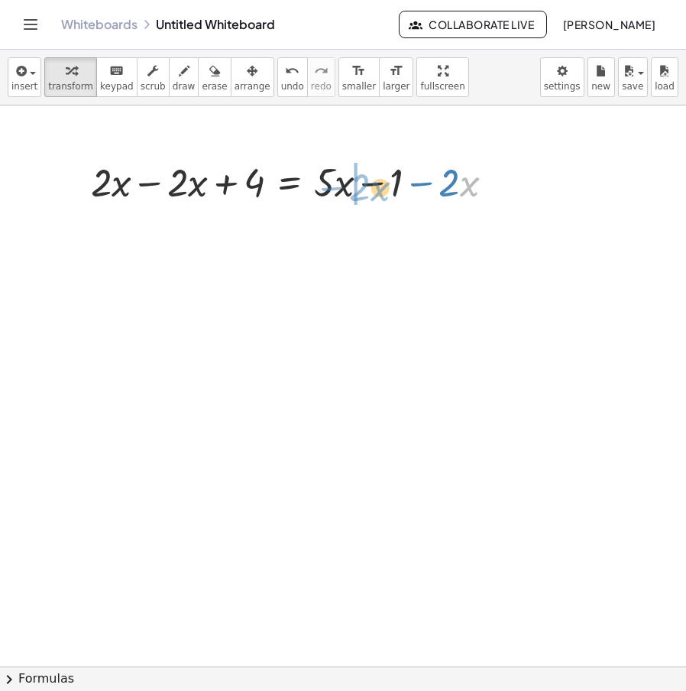
drag, startPoint x: 464, startPoint y: 183, endPoint x: 355, endPoint y: 186, distance: 108.6
click at [139, 188] on div at bounding box center [298, 181] width 430 height 52
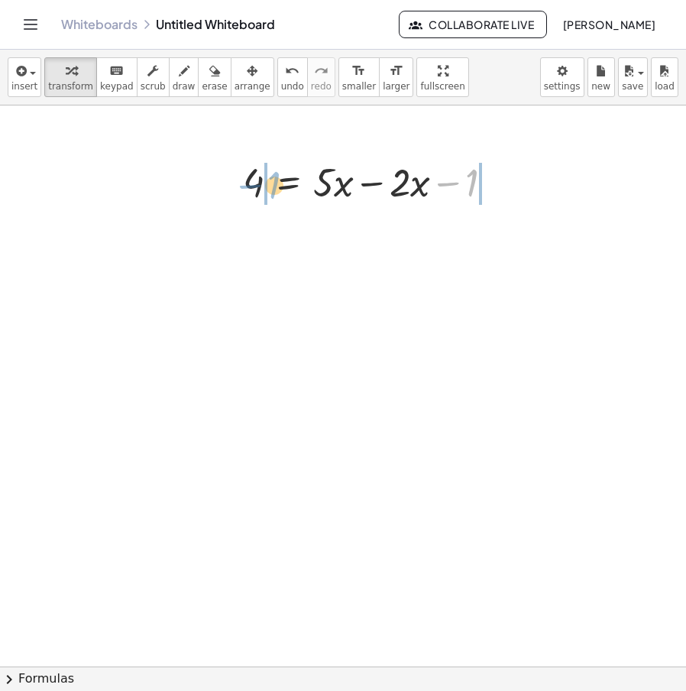
drag, startPoint x: 463, startPoint y: 188, endPoint x: 265, endPoint y: 190, distance: 198.0
click at [517, 182] on div at bounding box center [375, 181] width 376 height 52
click at [391, 185] on div at bounding box center [326, 181] width 278 height 52
click at [234, 177] on div at bounding box center [326, 181] width 278 height 52
click at [382, 174] on div at bounding box center [350, 181] width 229 height 52
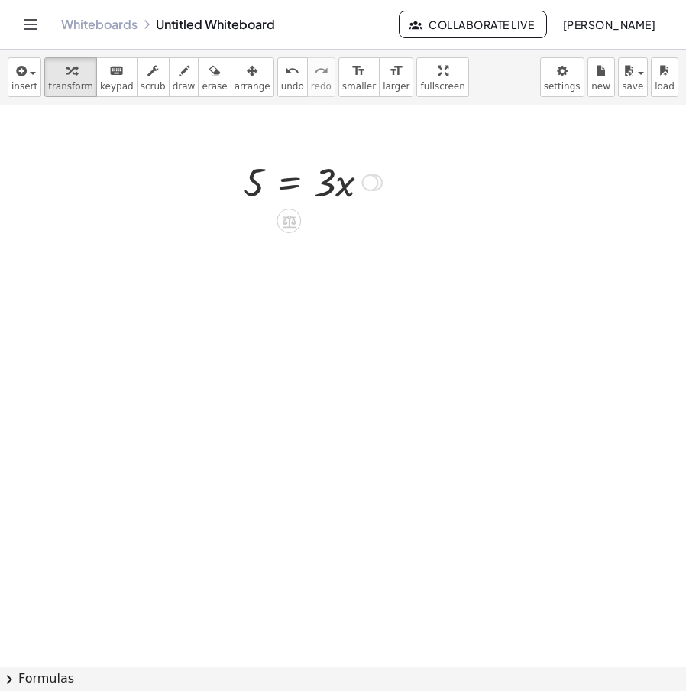
click at [361, 185] on div at bounding box center [313, 181] width 154 height 52
click at [376, 185] on div "Transform line Copy line as LaTeX Copy derivation as LaTeX Expand new lines: Off" at bounding box center [370, 182] width 17 height 17
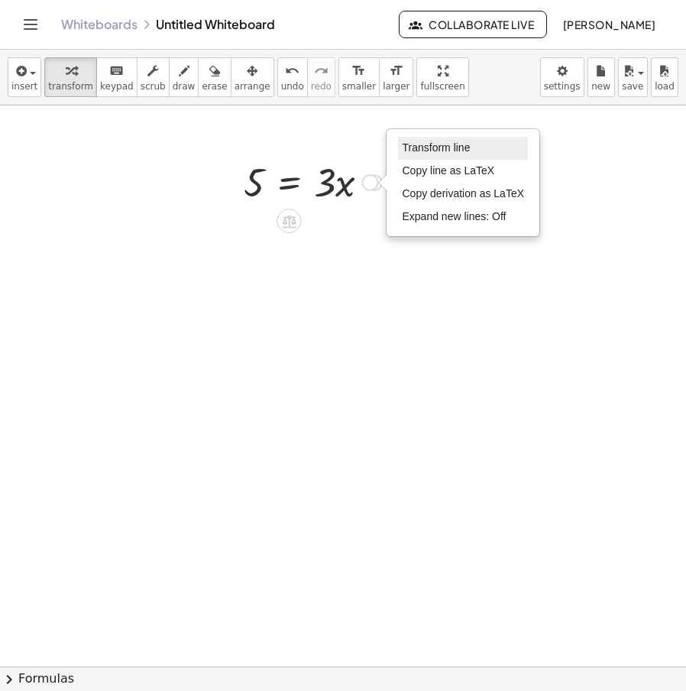
click at [444, 142] on span "Transform line" at bounding box center [436, 147] width 68 height 12
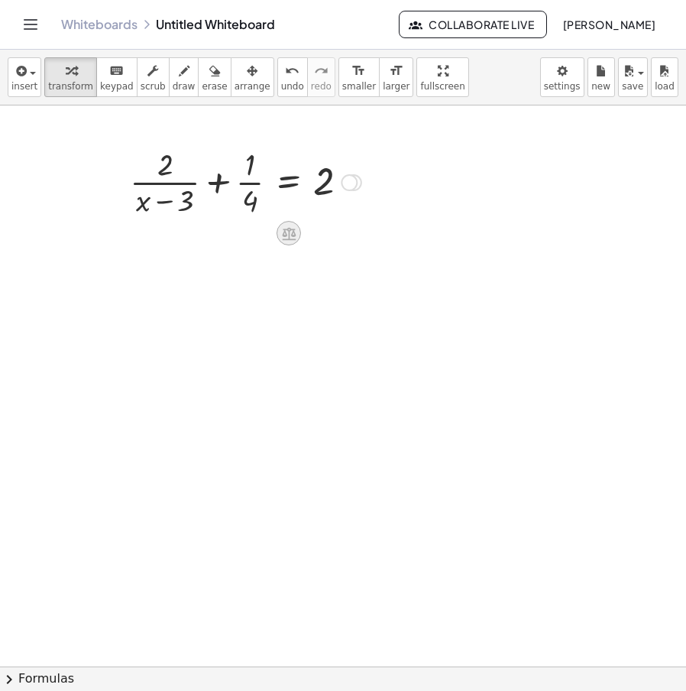
click at [288, 226] on icon at bounding box center [289, 233] width 16 height 16
click at [356, 183] on div "Transform line Copy line as LaTeX Copy derivation as LaTeX Expand new lines: Off" at bounding box center [349, 182] width 17 height 17
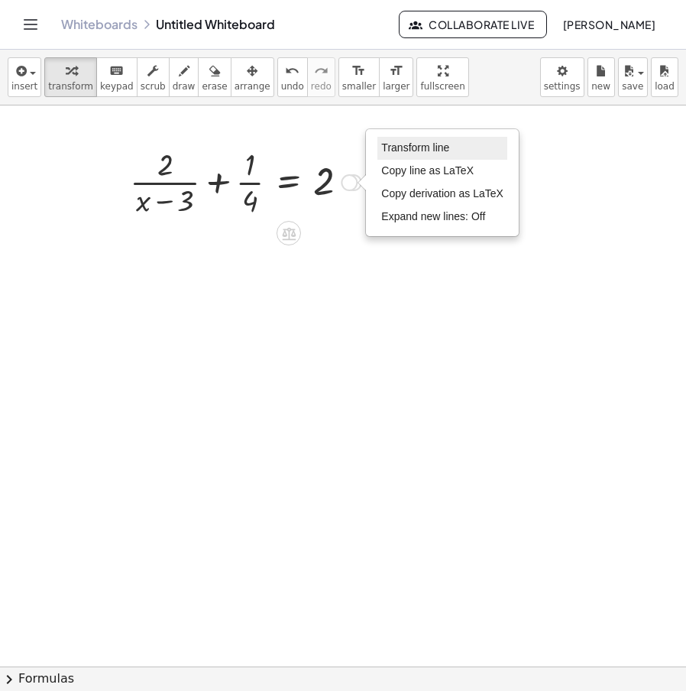
click at [424, 150] on span "Transform line" at bounding box center [415, 147] width 68 height 12
